Goal: Check status: Check status

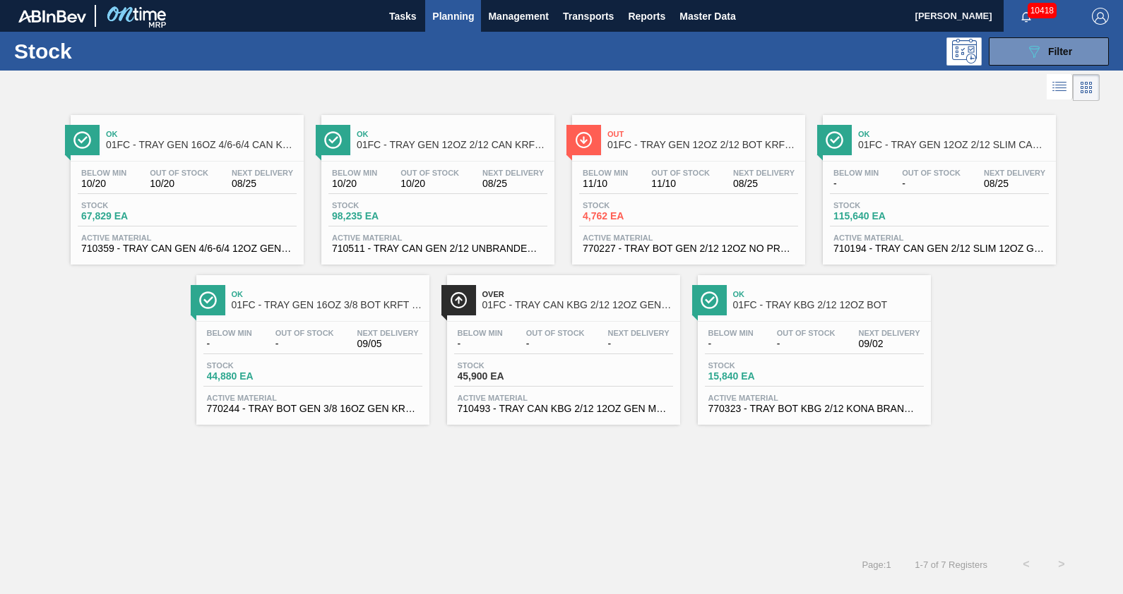
click at [468, 25] on button "Planning" at bounding box center [453, 16] width 56 height 32
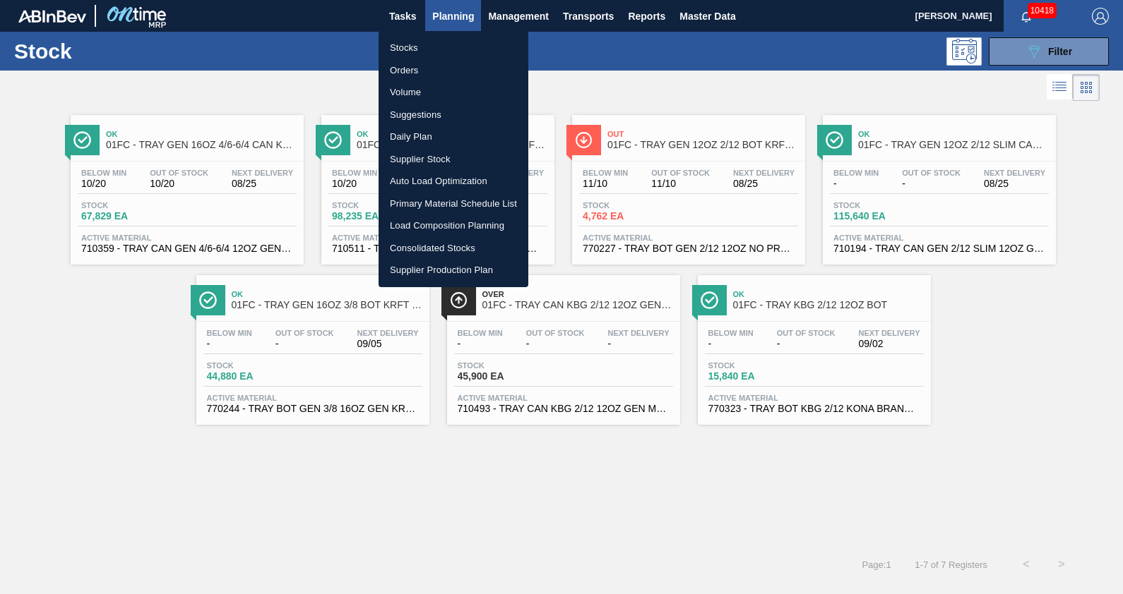
click at [426, 43] on li "Stocks" at bounding box center [453, 48] width 150 height 23
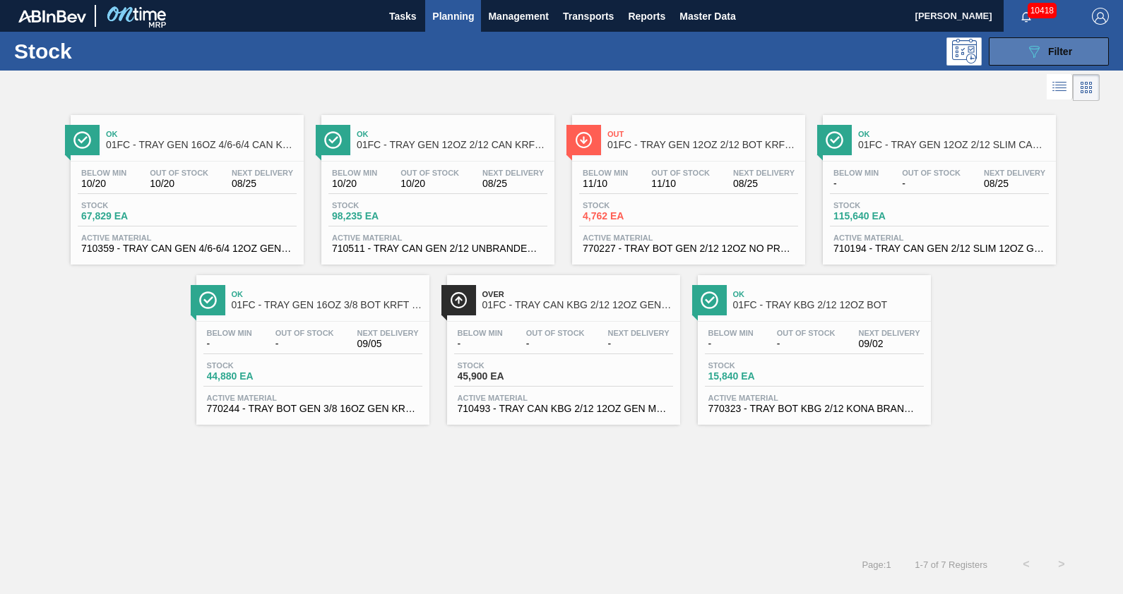
click at [1046, 54] on div "089F7B8B-B2A5-4AFE-B5C0-19BA573D28AC Filter" at bounding box center [1048, 51] width 47 height 17
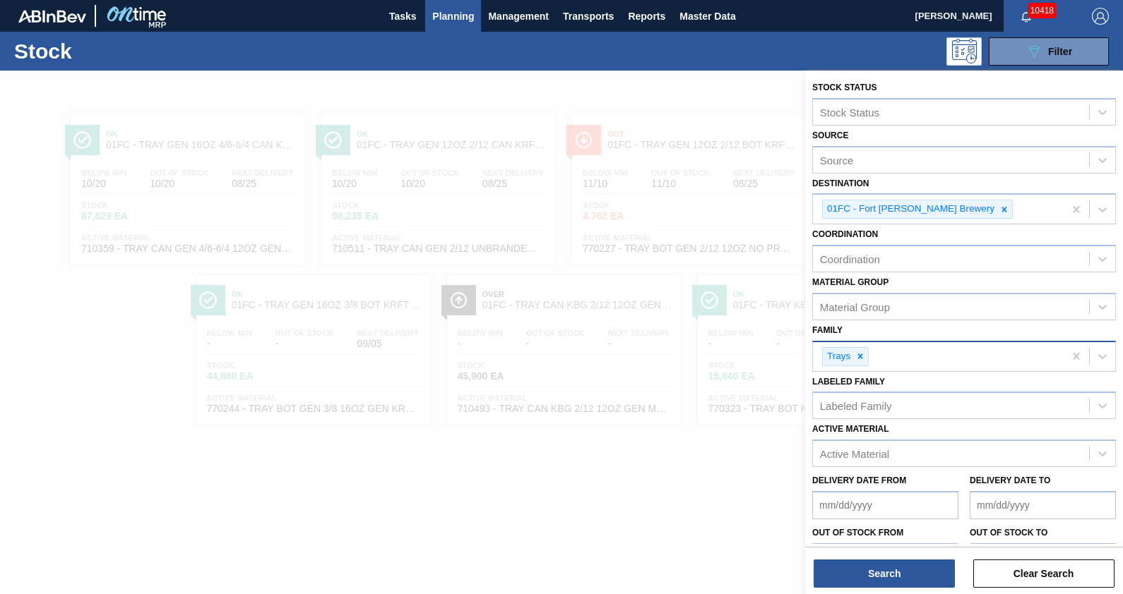
click at [868, 353] on div "Trays" at bounding box center [845, 356] width 47 height 19
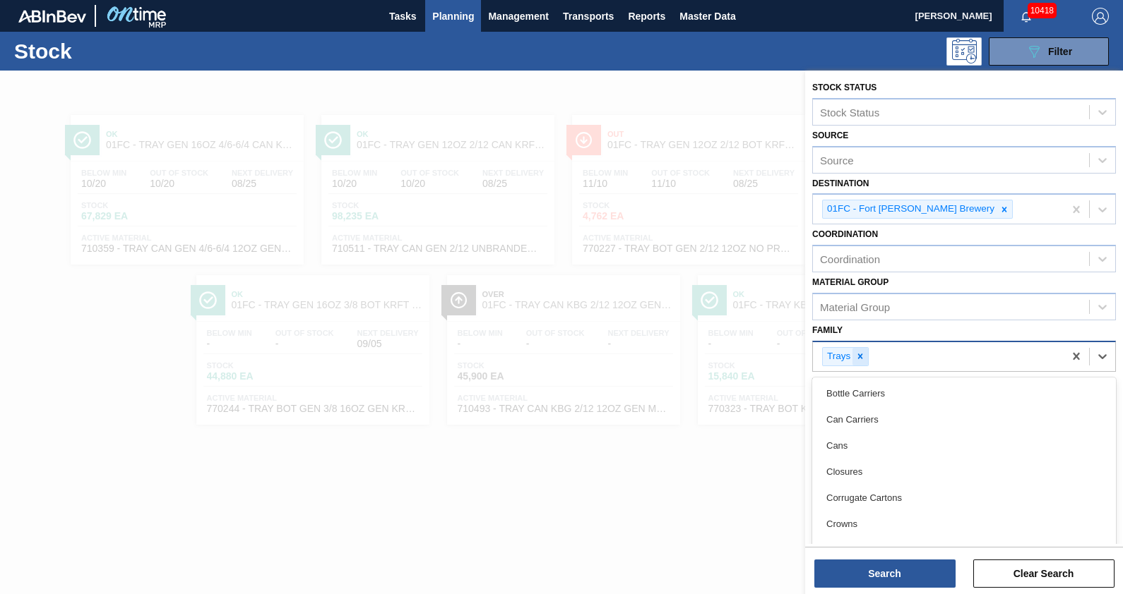
click at [861, 352] on icon at bounding box center [860, 357] width 10 height 10
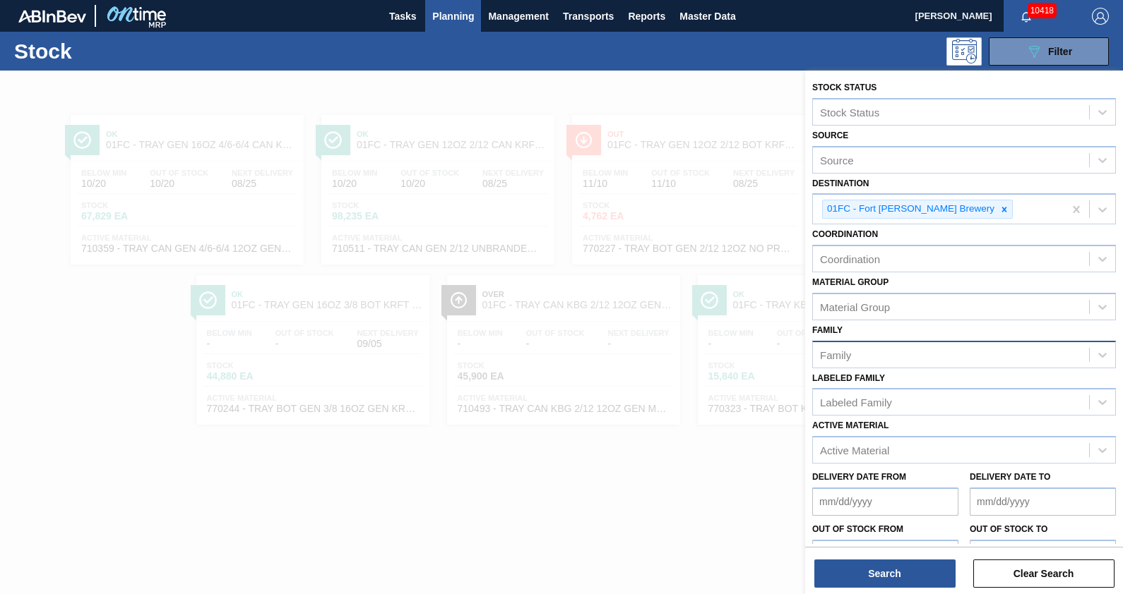
drag, startPoint x: 436, startPoint y: 13, endPoint x: 385, endPoint y: 64, distance: 71.9
click at [385, 64] on div "089F7B8B-B2A5-4AFE-B5C0-19BA573D28AC Filter" at bounding box center [666, 51] width 897 height 28
click at [445, 27] on button "Planning" at bounding box center [453, 16] width 56 height 32
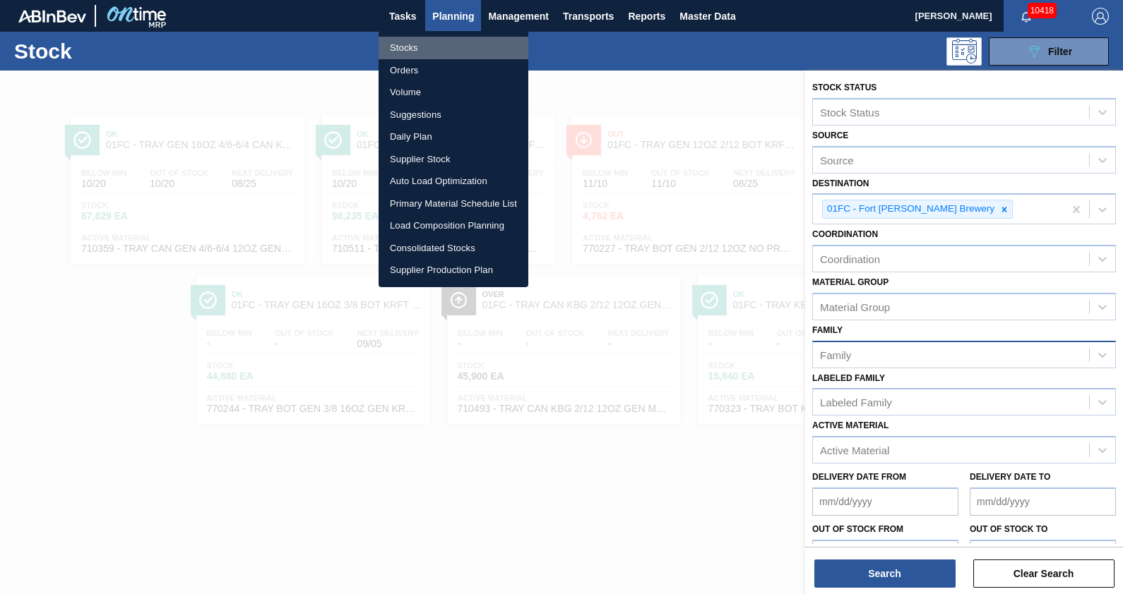
click at [412, 44] on li "Stocks" at bounding box center [453, 48] width 150 height 23
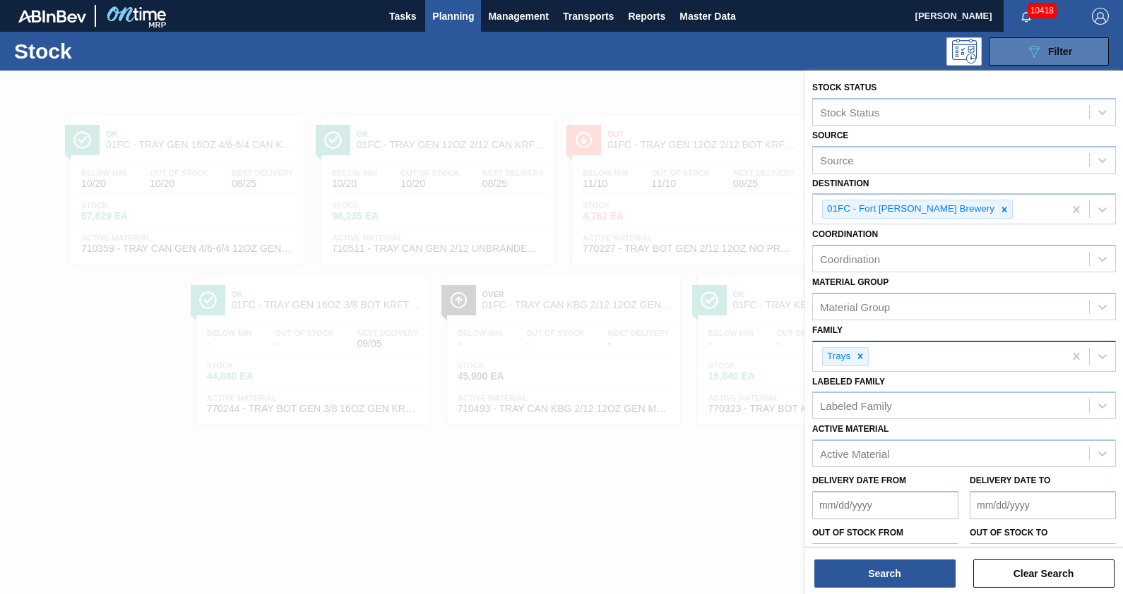
click at [1050, 50] on span "Filter" at bounding box center [1060, 51] width 24 height 11
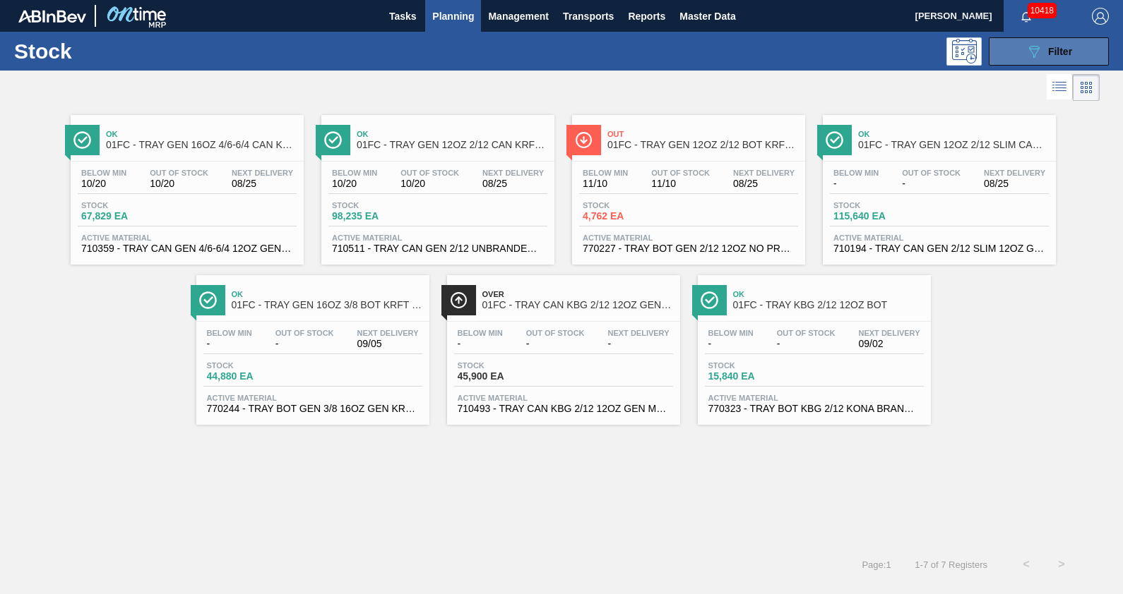
click at [1050, 50] on span "Filter" at bounding box center [1060, 51] width 24 height 11
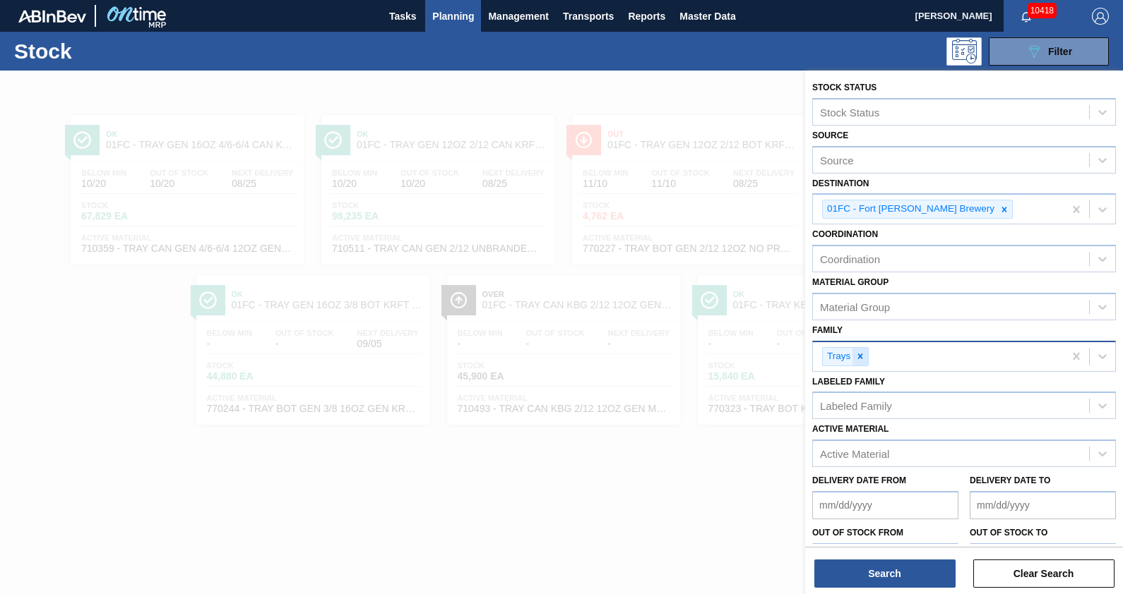
click at [861, 354] on icon at bounding box center [860, 357] width 10 height 10
click at [876, 450] on div "Active Material" at bounding box center [854, 451] width 69 height 12
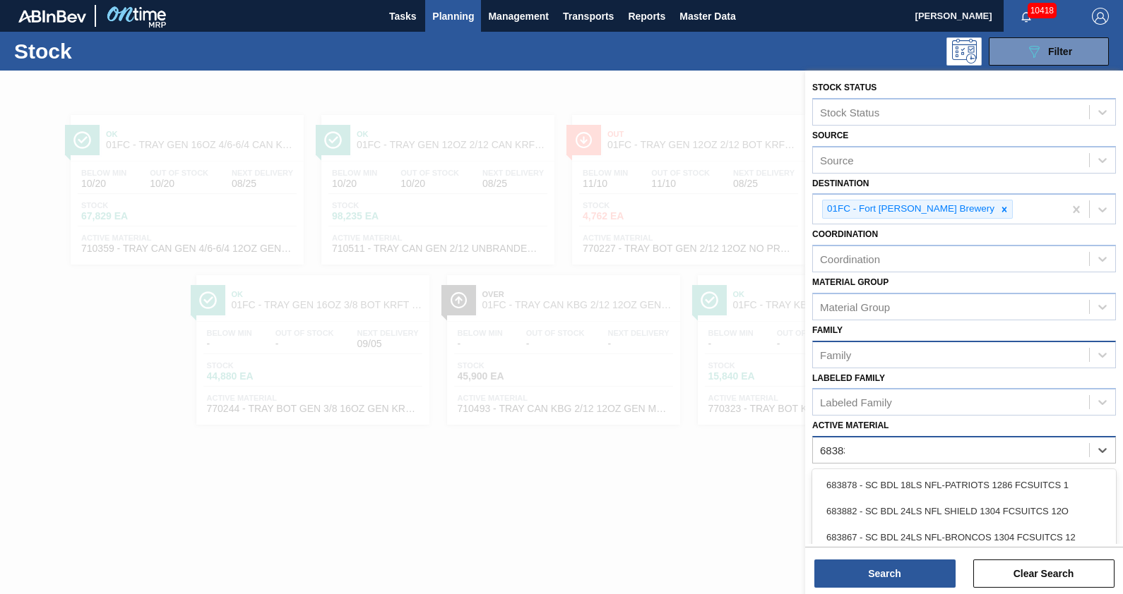
type Material "683837"
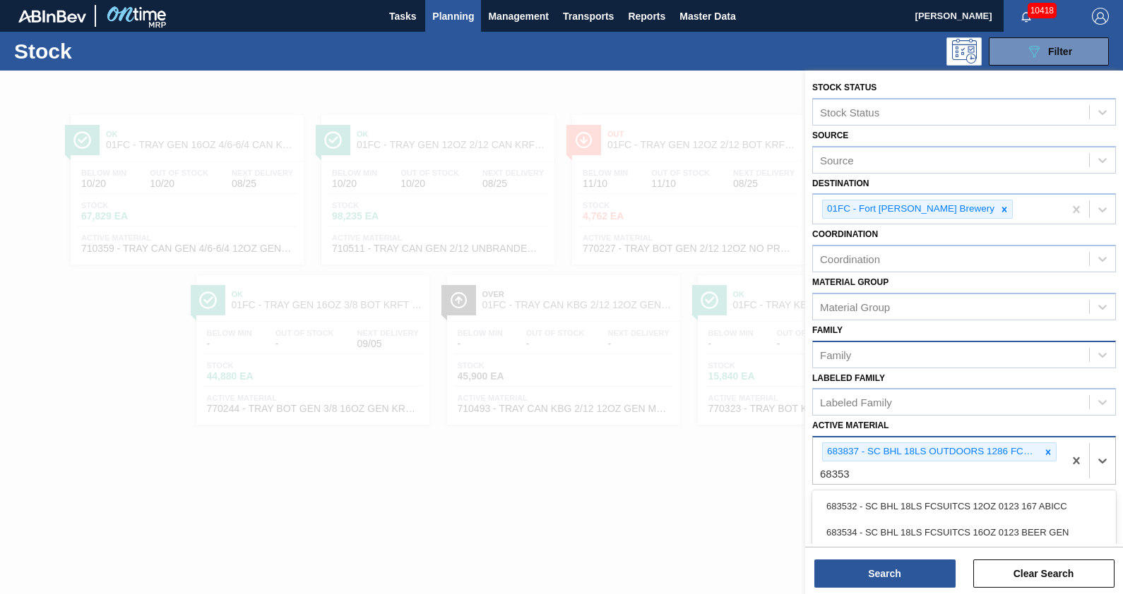
type Material "683532"
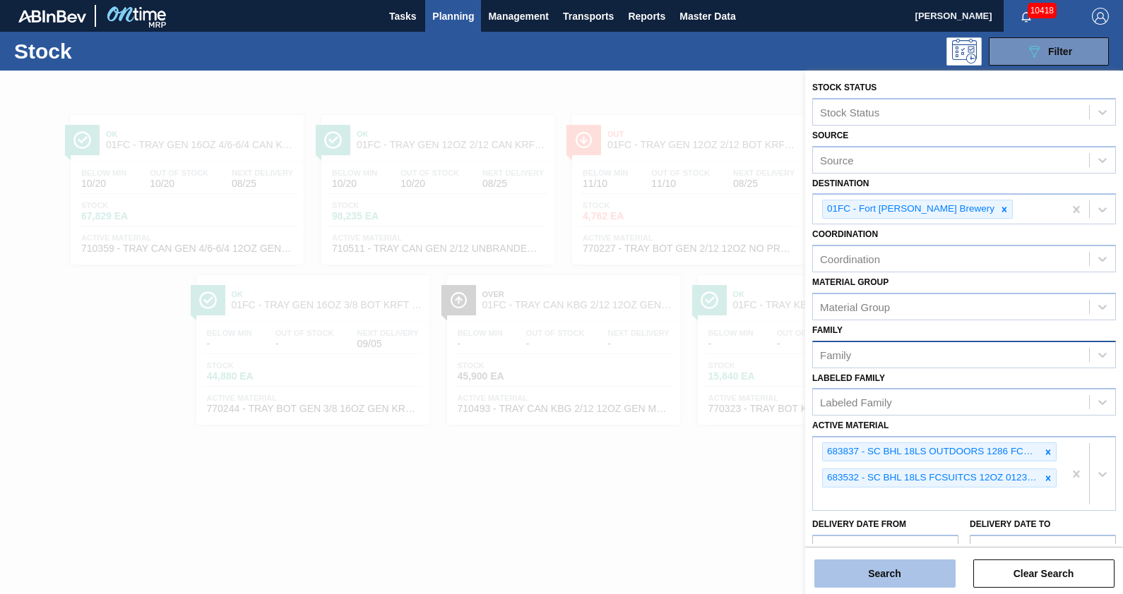
click at [933, 574] on button "Search" at bounding box center [884, 574] width 141 height 28
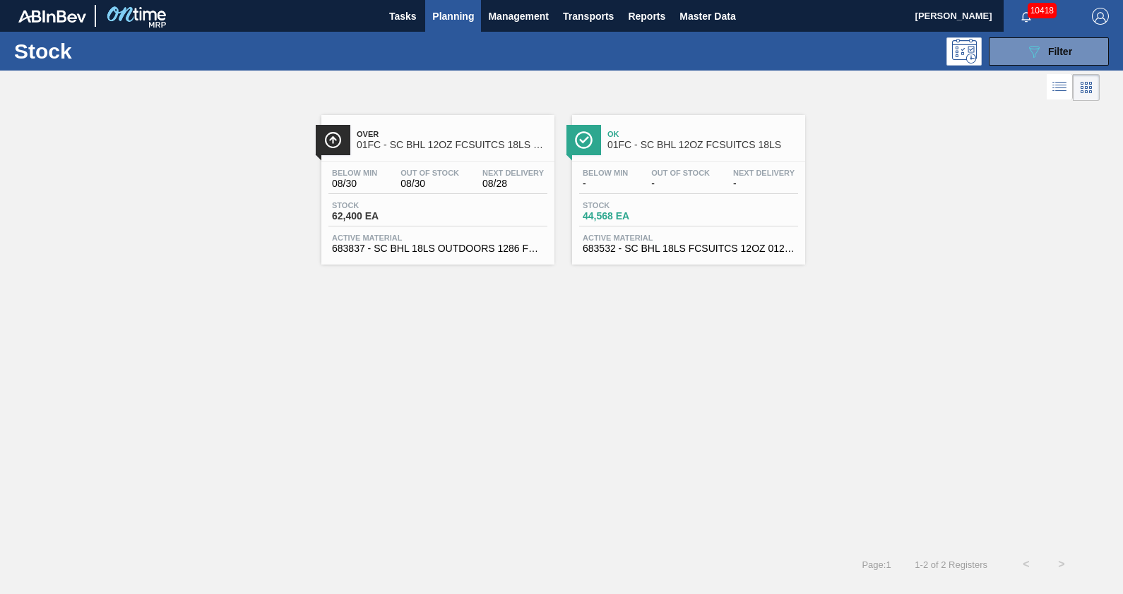
click at [566, 323] on div "Over 01FC - SC BHL 12OZ FCSUITCS 18LS OUTDOOR Below Min 08/30 Out Of Stock 08/3…" at bounding box center [561, 325] width 1123 height 443
click at [687, 116] on div "Ok 01FC - SC BHL 12OZ FCSUITCS 18LS" at bounding box center [688, 134] width 233 height 39
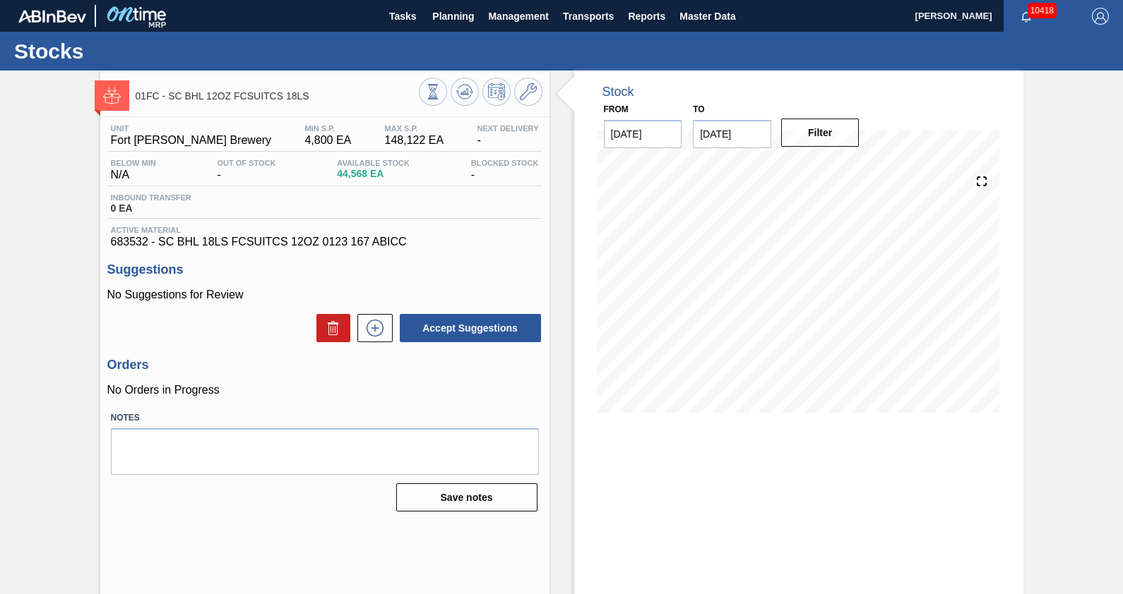
click at [574, 80] on span at bounding box center [583, 95] width 18 height 48
click at [565, 149] on div "Stock From [DATE] to [DATE] Filter" at bounding box center [786, 339] width 474 height 537
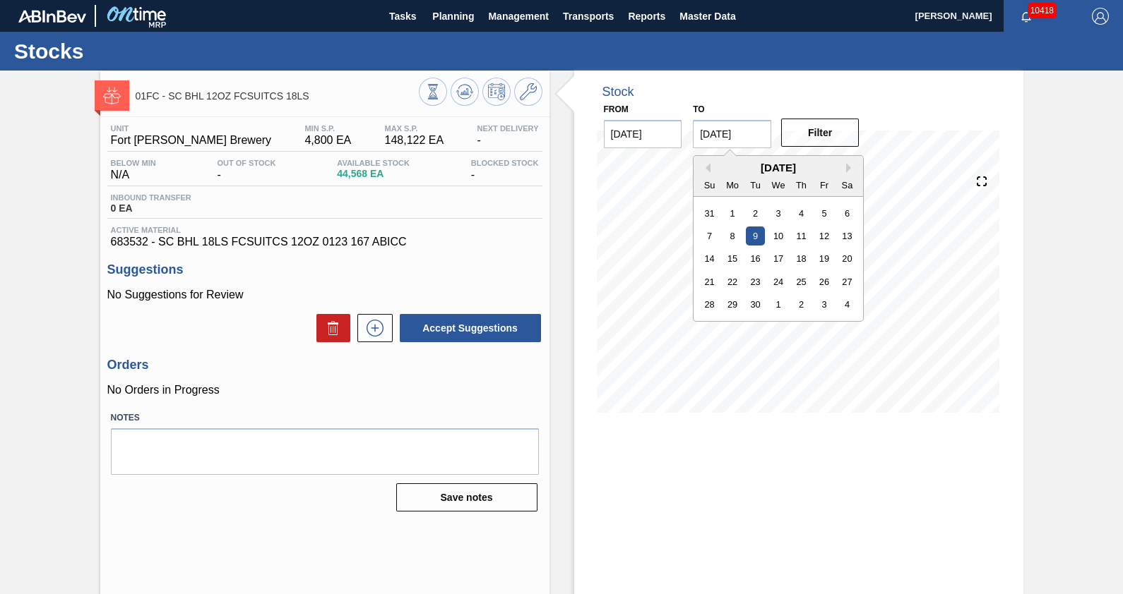
click at [756, 130] on input "[DATE]" at bounding box center [732, 134] width 78 height 28
click at [851, 171] on button "Next Month" at bounding box center [851, 168] width 10 height 10
click at [776, 311] on div "31" at bounding box center [778, 304] width 19 height 19
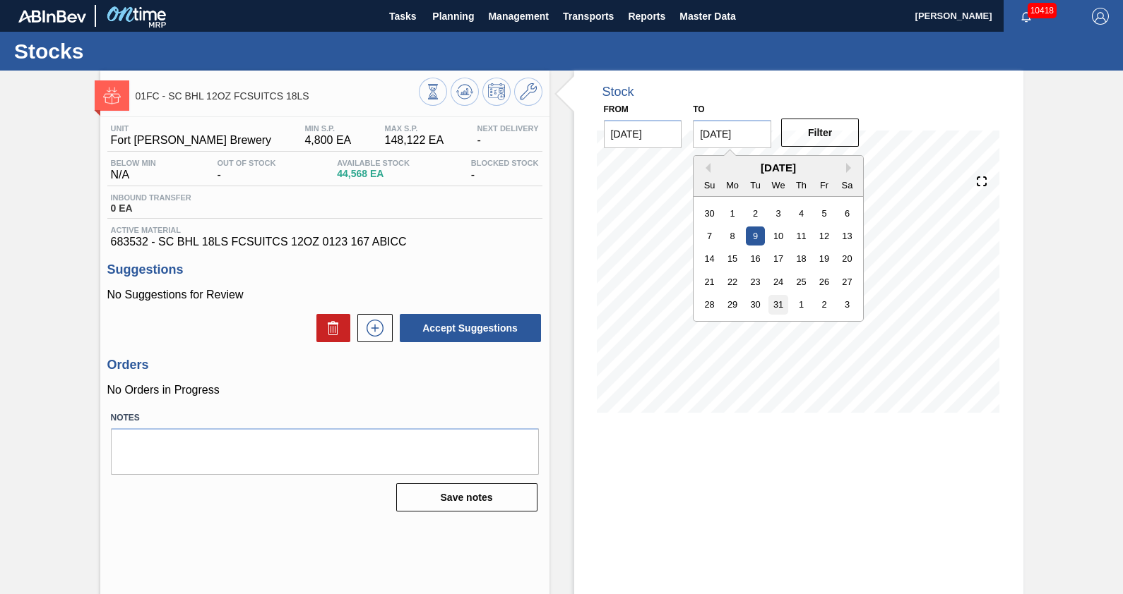
type input "[DATE]"
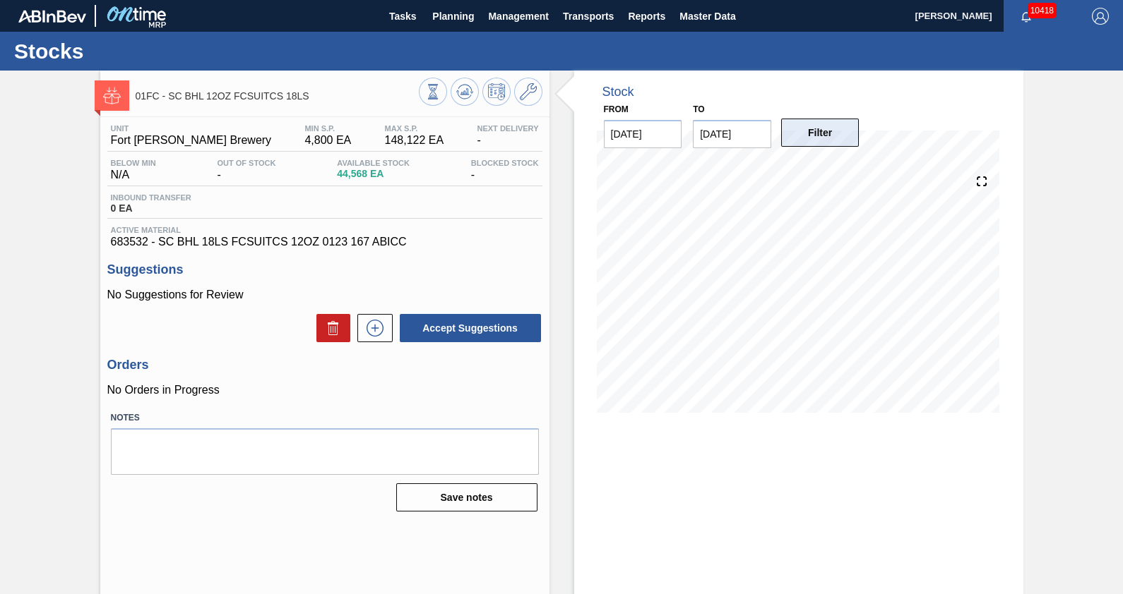
click at [828, 143] on button "Filter" at bounding box center [820, 133] width 78 height 28
click at [467, 16] on span "Planning" at bounding box center [453, 16] width 42 height 17
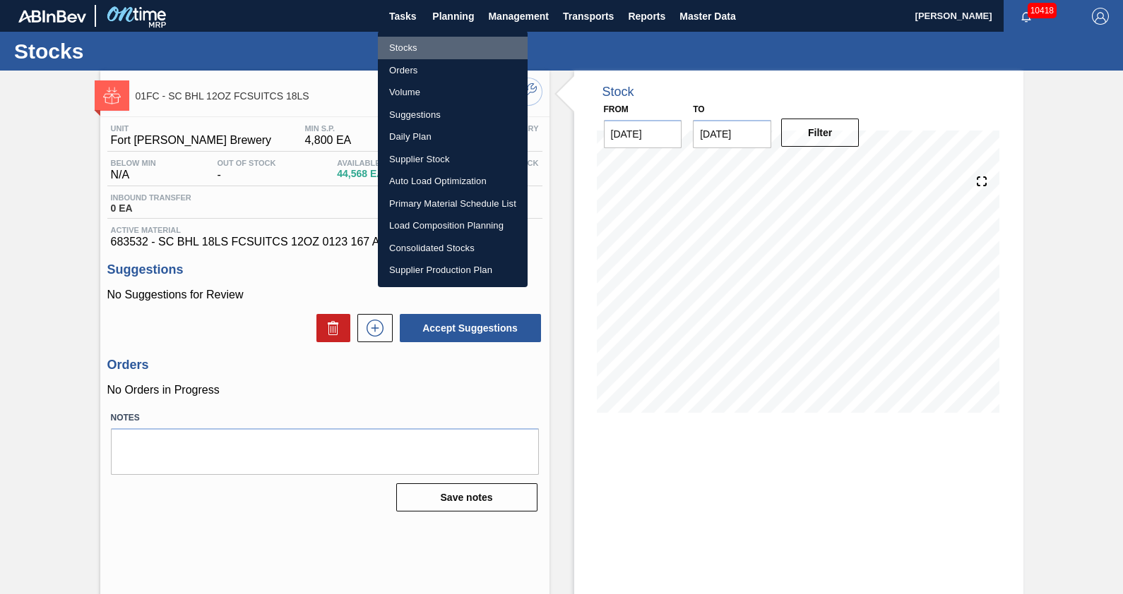
click at [410, 49] on li "Stocks" at bounding box center [453, 48] width 150 height 23
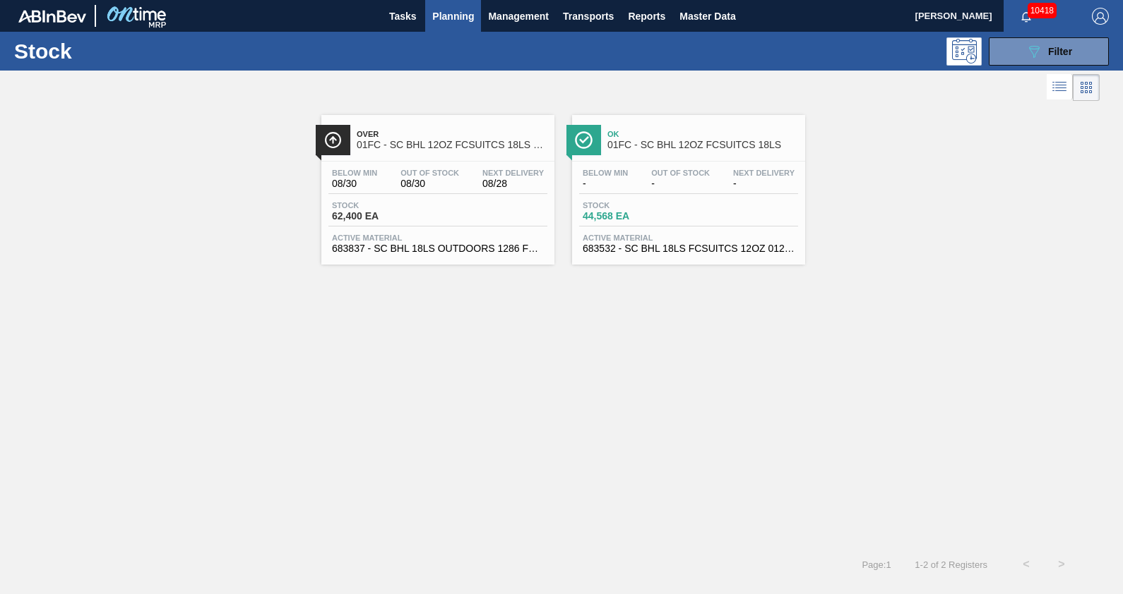
click at [458, 145] on span "01FC - SC BHL 12OZ FCSUITCS 18LS OUTDOOR" at bounding box center [452, 145] width 191 height 11
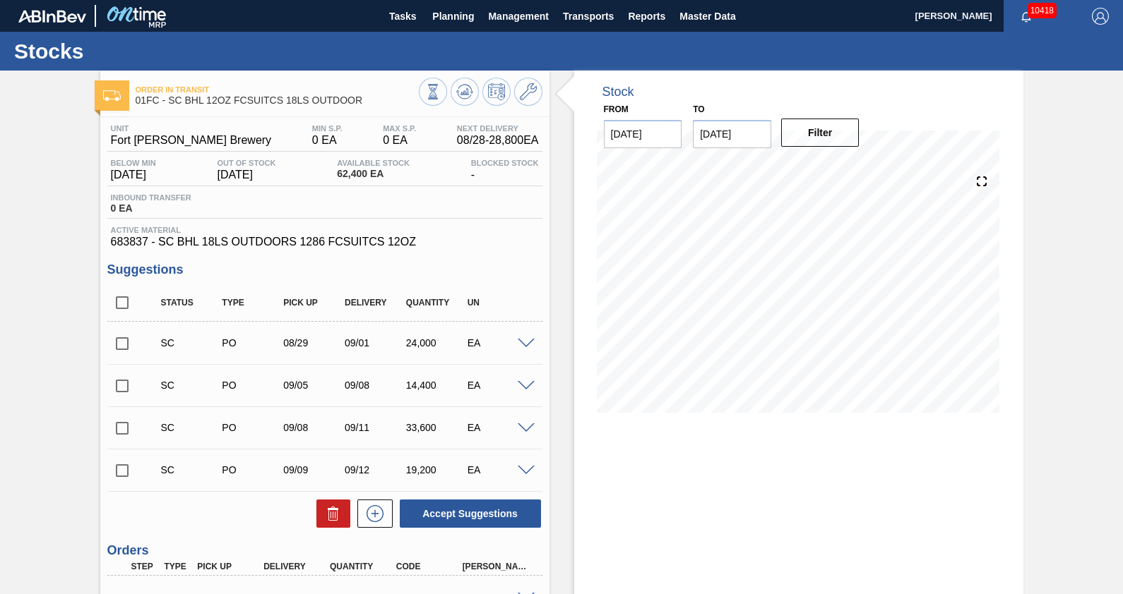
click at [558, 242] on div "Stock From [DATE] to [DATE] Filter" at bounding box center [786, 403] width 474 height 664
click at [1095, 261] on div "Order in transit 01FC - SC BHL 12OZ FCSUITCS 18LS OUTDOOR Unit [GEOGRAPHIC_DATA…" at bounding box center [561, 403] width 1123 height 664
click at [57, 152] on div "Order in transit 01FC - SC BHL 12OZ FCSUITCS 18LS OUTDOOR Unit [GEOGRAPHIC_DATA…" at bounding box center [561, 403] width 1123 height 664
click at [555, 213] on div "Stock From [DATE] to [DATE] Filter 08/31 Stock Projection -22,060 SAP Planning …" at bounding box center [786, 403] width 474 height 664
click at [1036, 122] on div "Order in transit 01FC - SC BHL 12OZ FCSUITCS 18LS OUTDOOR Unit [GEOGRAPHIC_DATA…" at bounding box center [561, 403] width 1123 height 664
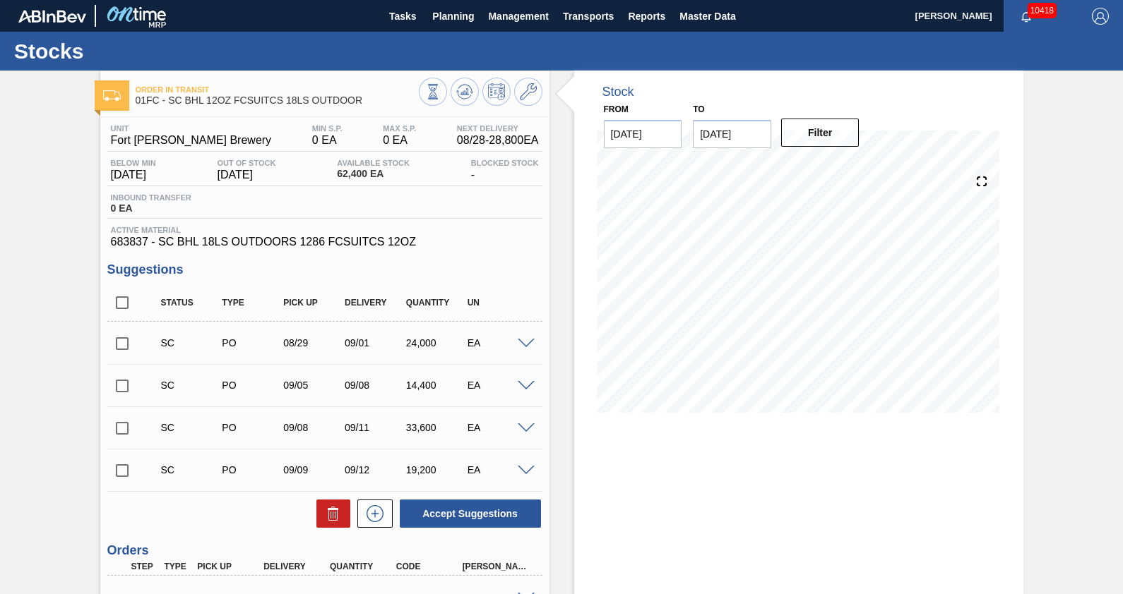
click at [561, 246] on div "Stock From [DATE] to [DATE] Filter 08/31 Stock Projection -22,060 SAP Planning …" at bounding box center [786, 403] width 474 height 664
click at [51, 203] on div "Order in transit 01FC - SC BHL 12OZ FCSUITCS 18LS OUTDOOR Unit [GEOGRAPHIC_DATA…" at bounding box center [561, 403] width 1123 height 664
